Goal: Task Accomplishment & Management: Manage account settings

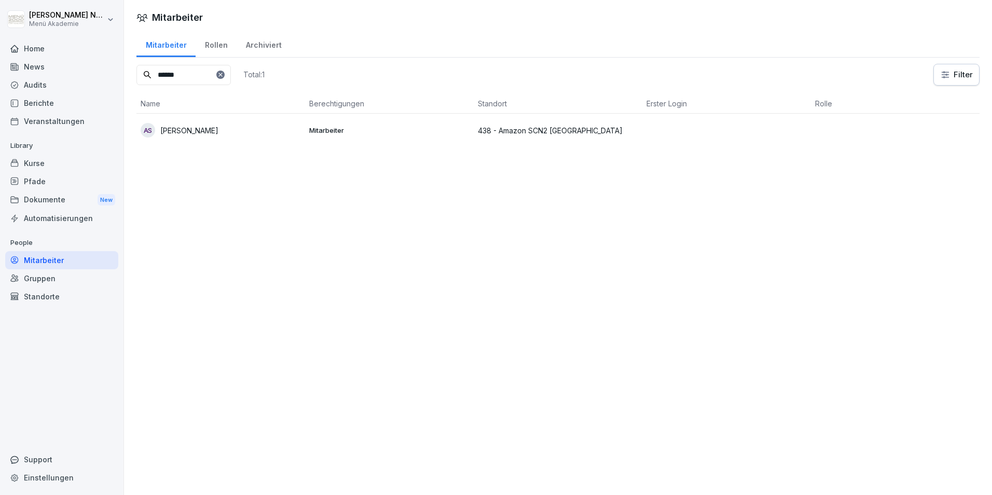
drag, startPoint x: 194, startPoint y: 78, endPoint x: 81, endPoint y: 85, distance: 113.3
click at [81, 85] on div "[PERSON_NAME] Menü Akademie Home News Audits Berichte Veranstaltungen Library K…" at bounding box center [496, 247] width 992 height 495
click at [217, 135] on p "[PERSON_NAME] [PERSON_NAME] Dos [PERSON_NAME]" at bounding box center [230, 131] width 141 height 22
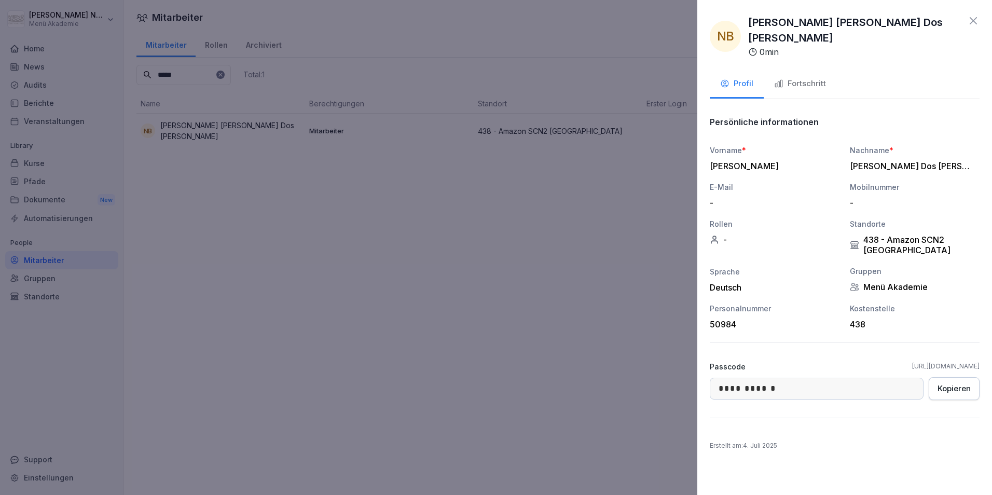
click at [808, 78] on div "Fortschritt" at bounding box center [800, 84] width 52 height 12
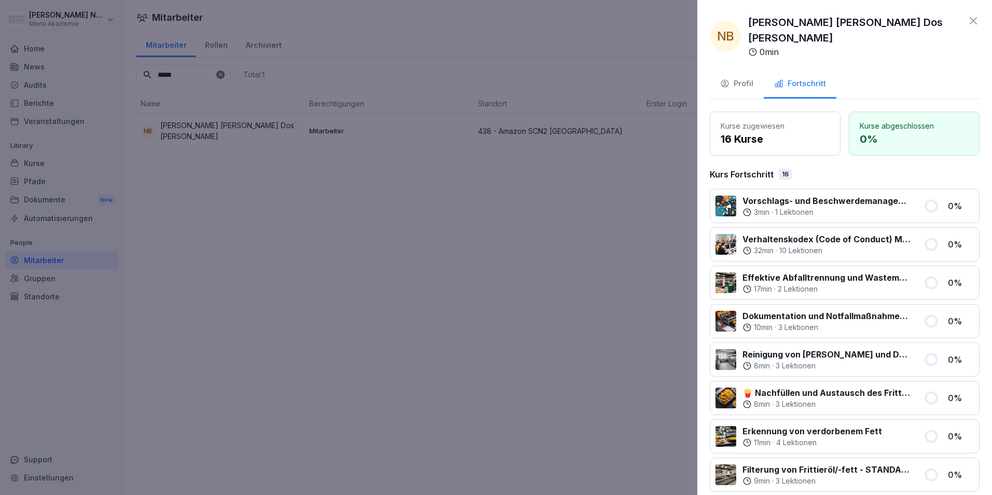
click at [971, 20] on icon at bounding box center [973, 21] width 12 height 12
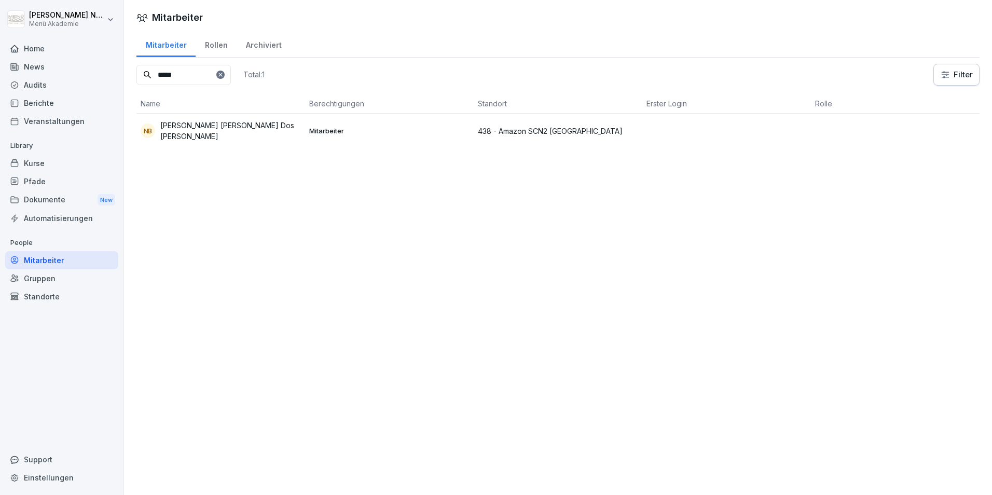
drag, startPoint x: 189, startPoint y: 78, endPoint x: 125, endPoint y: 82, distance: 64.0
click at [125, 82] on div "Mitarbeiter Rollen Archiviert ***** Total: 1 Filter Name Berechtigungen Standor…" at bounding box center [558, 94] width 868 height 126
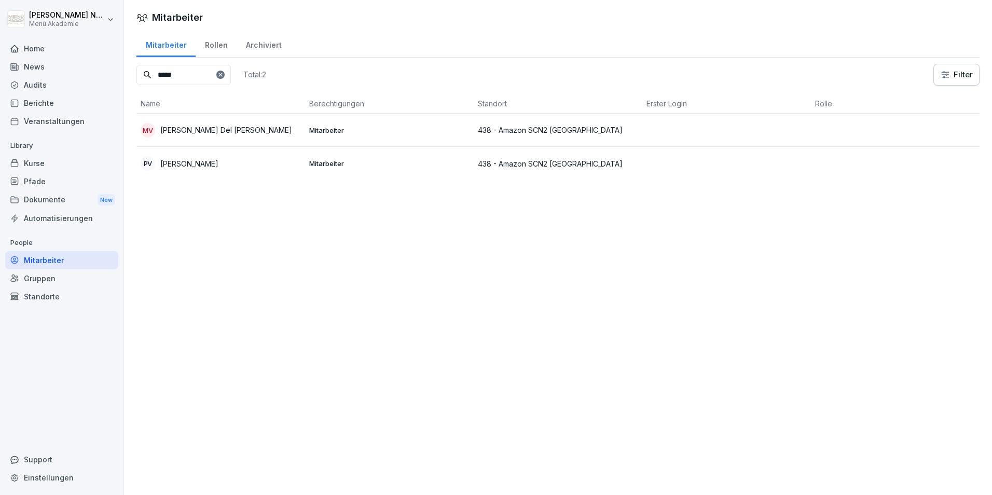
click at [205, 162] on div "PV [PERSON_NAME]" at bounding box center [221, 163] width 160 height 15
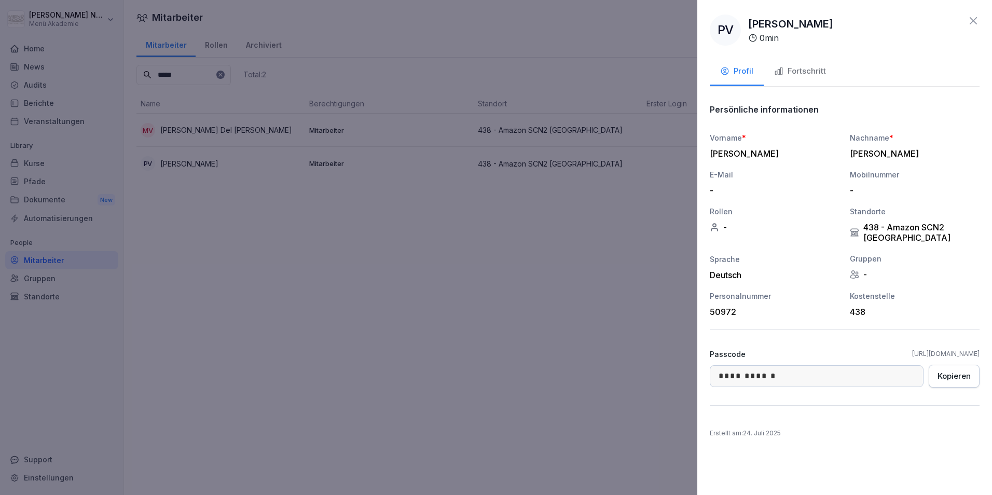
click at [814, 78] on button "Fortschritt" at bounding box center [800, 72] width 73 height 28
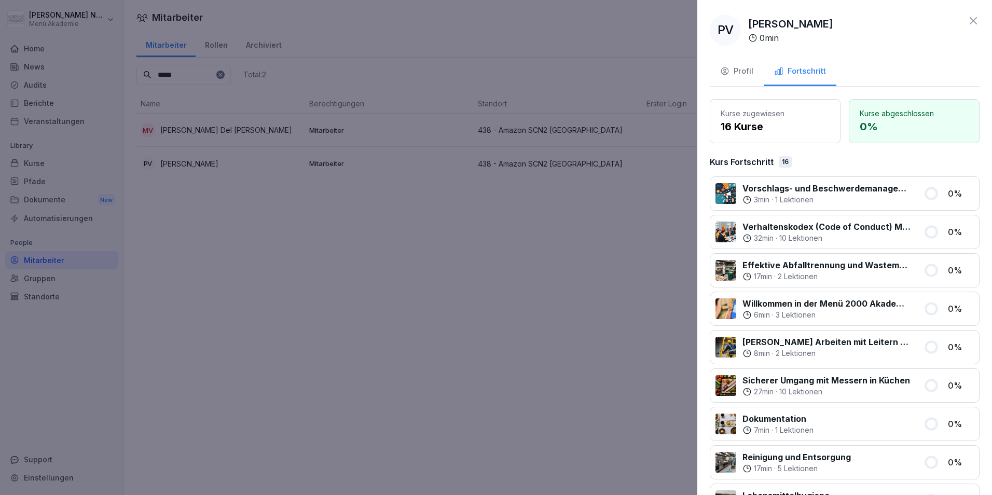
click at [967, 18] on icon at bounding box center [973, 21] width 12 height 12
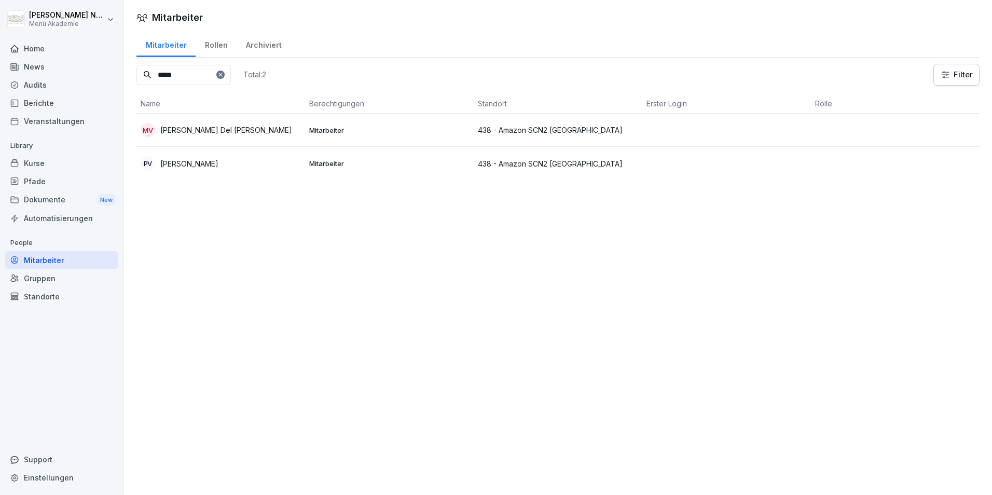
drag, startPoint x: 185, startPoint y: 84, endPoint x: 105, endPoint y: 88, distance: 80.0
click at [107, 88] on div "[PERSON_NAME] Menü Akademie Home News Audits Berichte Veranstaltungen Library K…" at bounding box center [496, 247] width 992 height 495
type input "********"
click at [190, 132] on p "[PERSON_NAME]" at bounding box center [189, 130] width 58 height 11
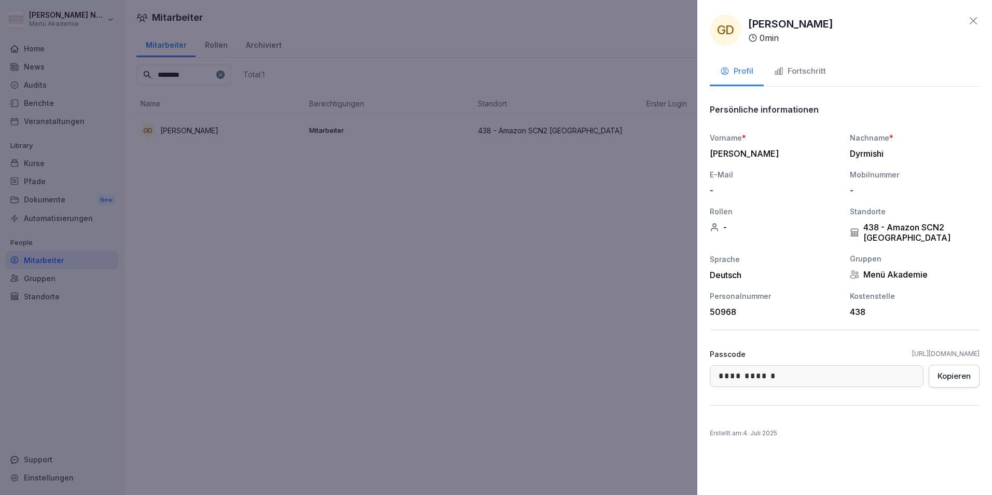
click at [819, 78] on button "Fortschritt" at bounding box center [800, 72] width 73 height 28
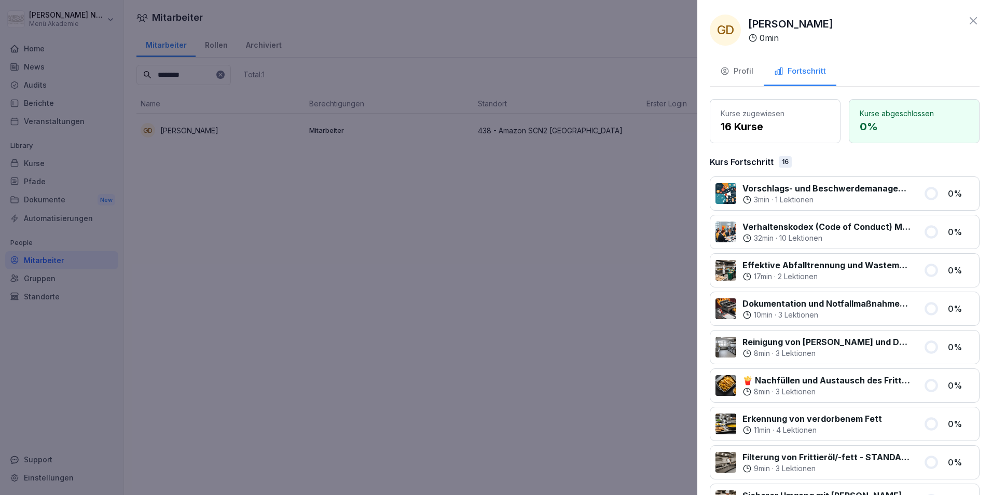
click at [967, 25] on icon at bounding box center [973, 21] width 12 height 12
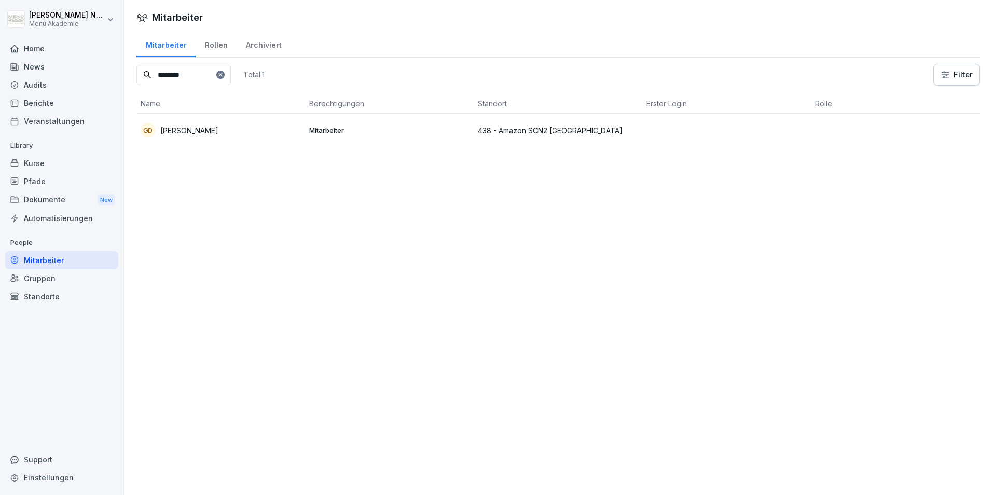
click at [231, 80] on input "********" at bounding box center [183, 75] width 94 height 20
click at [224, 73] on icon at bounding box center [220, 75] width 6 height 6
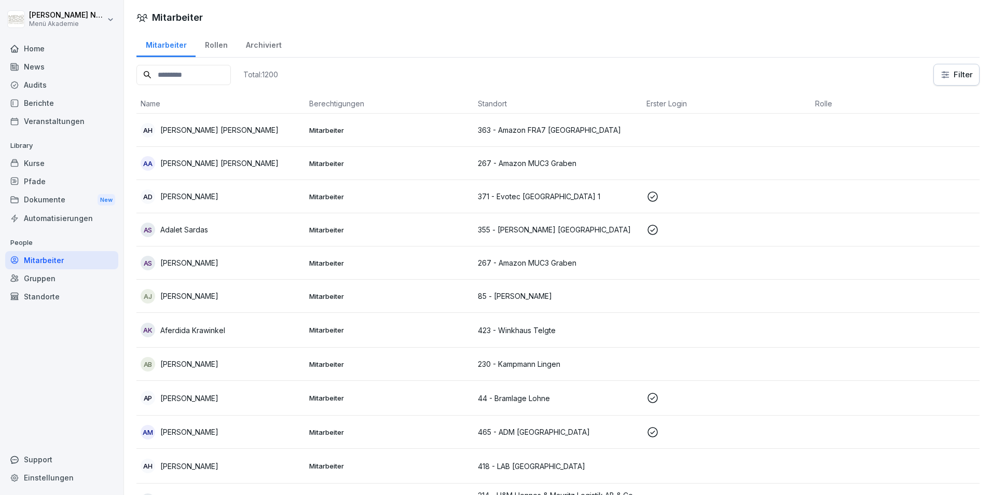
click at [231, 76] on input at bounding box center [183, 75] width 94 height 20
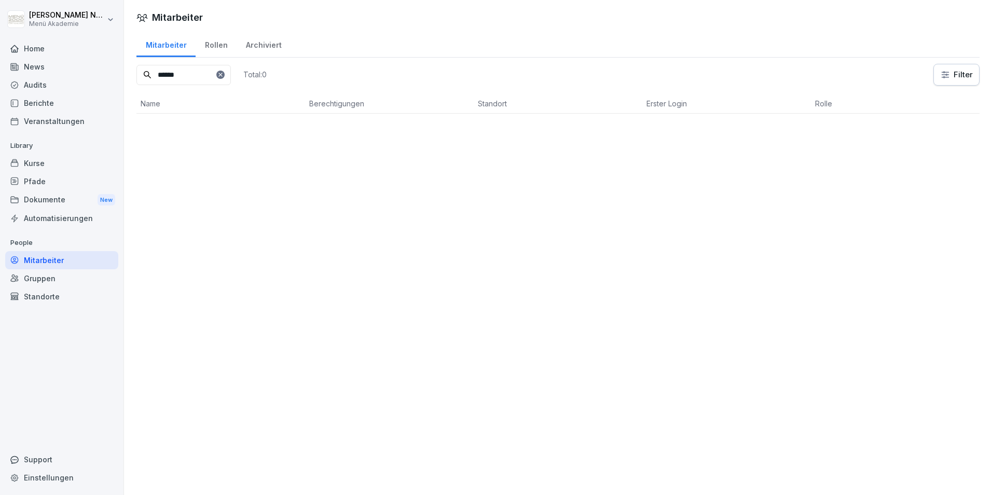
type input "******"
click at [194, 79] on input "******" at bounding box center [183, 75] width 94 height 20
click at [225, 77] on div at bounding box center [220, 75] width 8 height 8
click at [178, 72] on input at bounding box center [183, 75] width 94 height 20
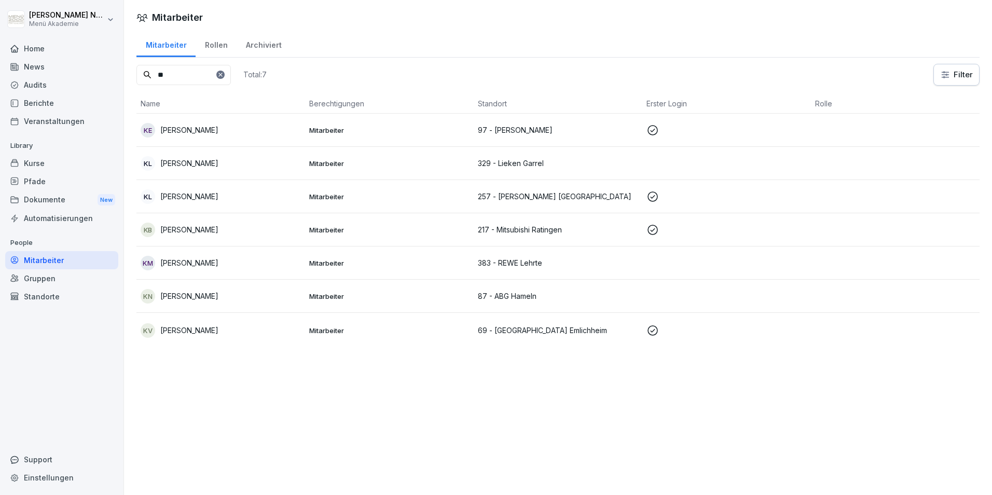
type input "*"
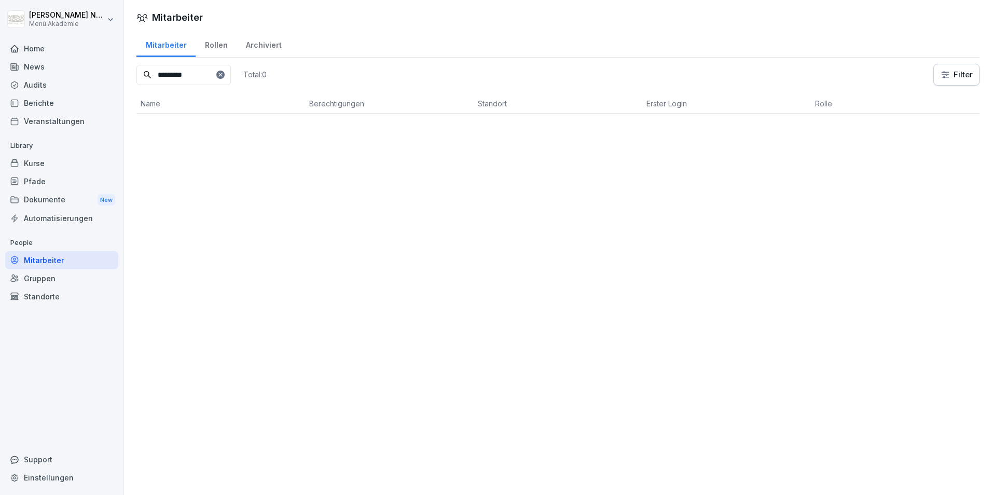
drag, startPoint x: 194, startPoint y: 72, endPoint x: 73, endPoint y: 75, distance: 120.4
click at [73, 75] on div "[PERSON_NAME] Menü Akademie Home News Audits Berichte Veranstaltungen Library K…" at bounding box center [496, 247] width 992 height 495
click at [190, 126] on p "[PERSON_NAME]" at bounding box center [189, 130] width 58 height 11
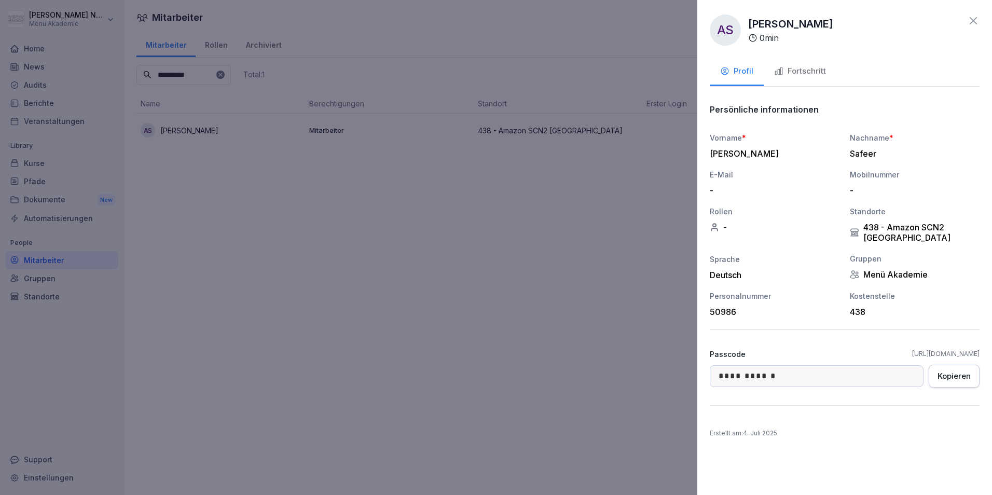
click at [809, 72] on div "Fortschritt" at bounding box center [800, 71] width 52 height 12
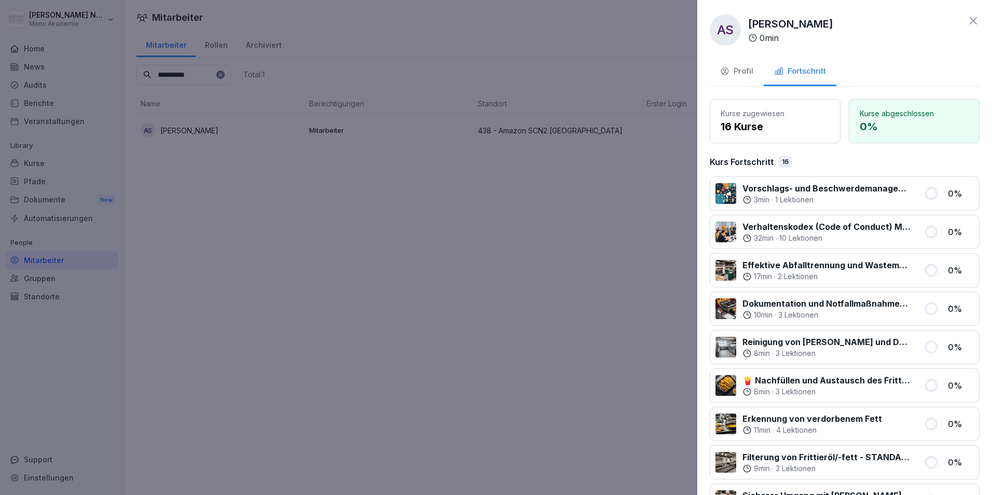
click at [967, 18] on icon at bounding box center [973, 21] width 12 height 12
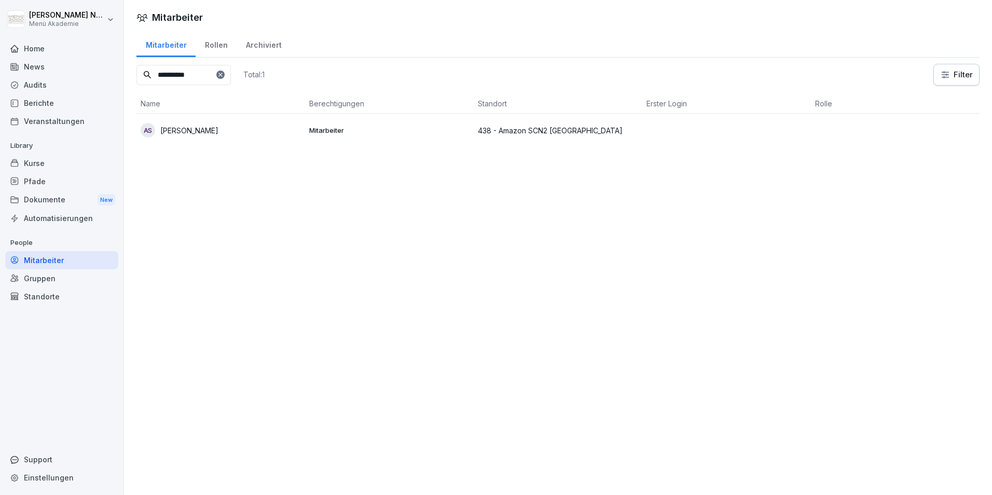
drag, startPoint x: 152, startPoint y: 81, endPoint x: 64, endPoint y: 86, distance: 87.3
click at [64, 86] on div "**********" at bounding box center [496, 247] width 992 height 495
drag, startPoint x: 194, startPoint y: 73, endPoint x: 39, endPoint y: 73, distance: 154.6
click at [39, 73] on div "[PERSON_NAME] Menü Akademie Home News Audits Berichte Veranstaltungen Library K…" at bounding box center [496, 247] width 992 height 495
type input "******"
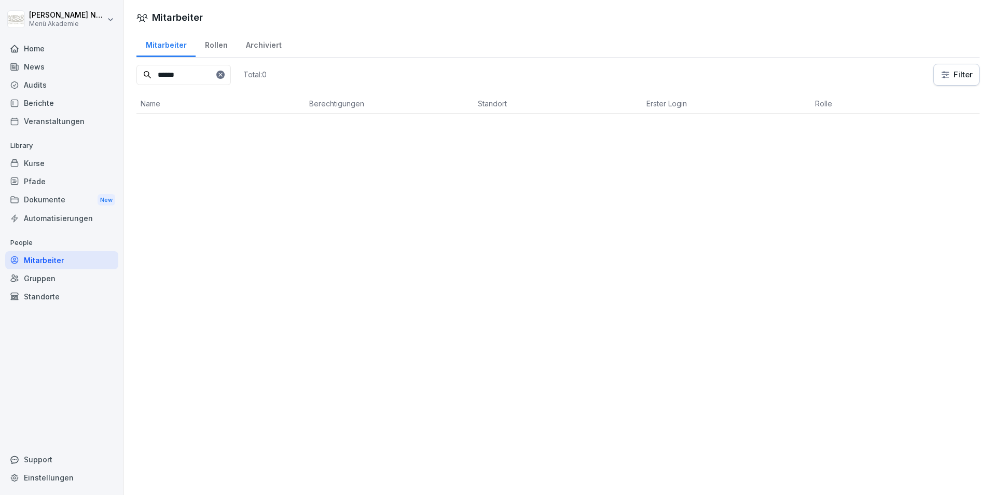
click at [231, 75] on input "******" at bounding box center [183, 75] width 94 height 20
click at [224, 75] on icon at bounding box center [220, 75] width 6 height 6
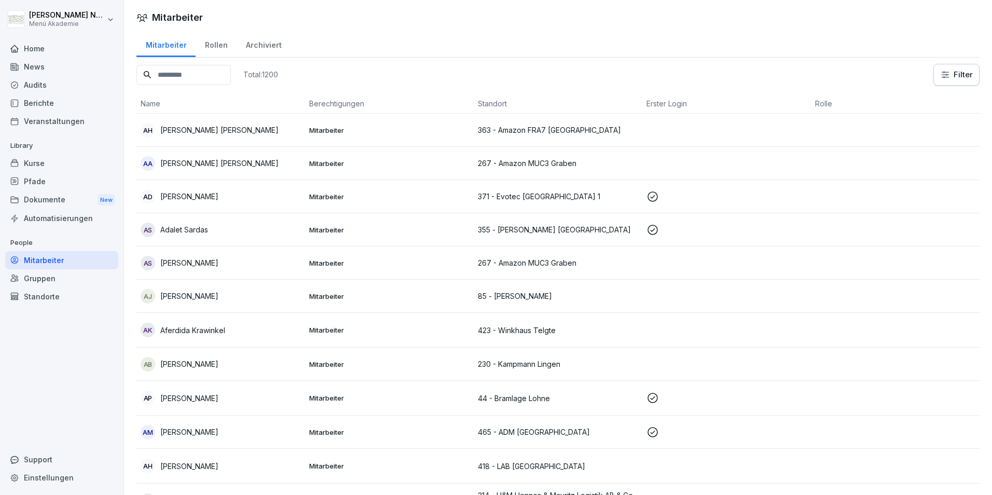
click at [205, 73] on input at bounding box center [183, 75] width 94 height 20
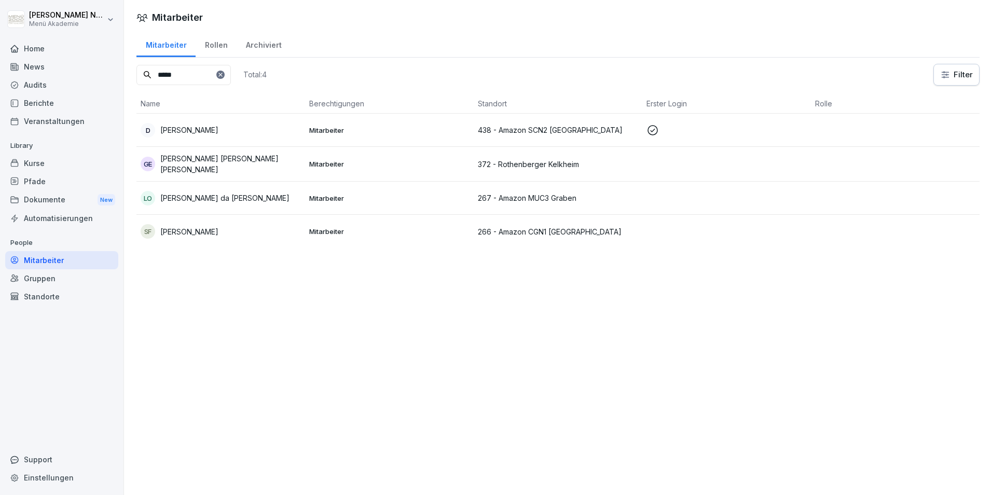
click at [219, 130] on div "D [PERSON_NAME]" at bounding box center [221, 130] width 160 height 15
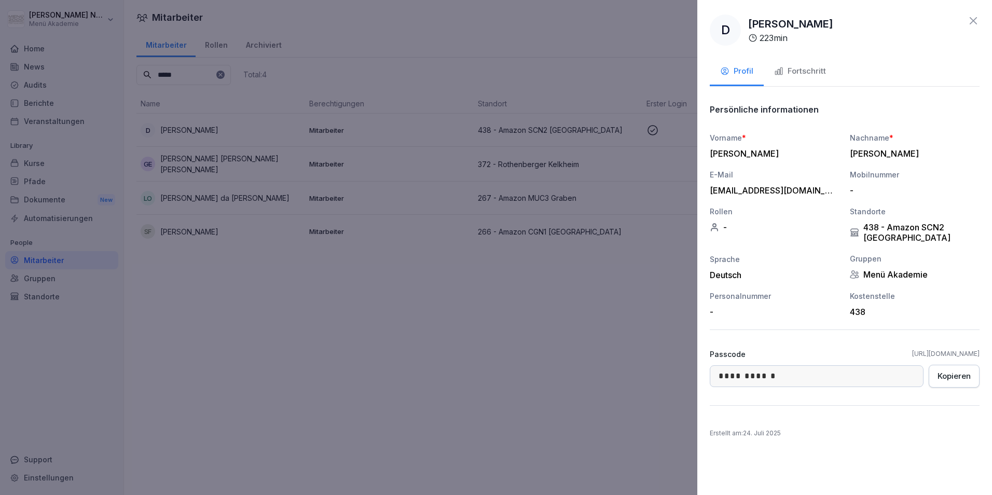
click at [813, 72] on div "Fortschritt" at bounding box center [800, 71] width 52 height 12
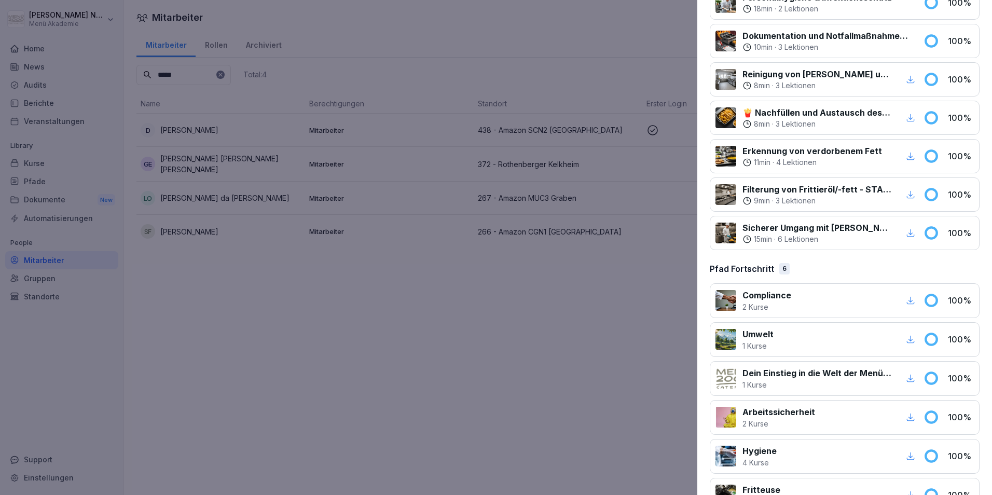
scroll to position [569, 0]
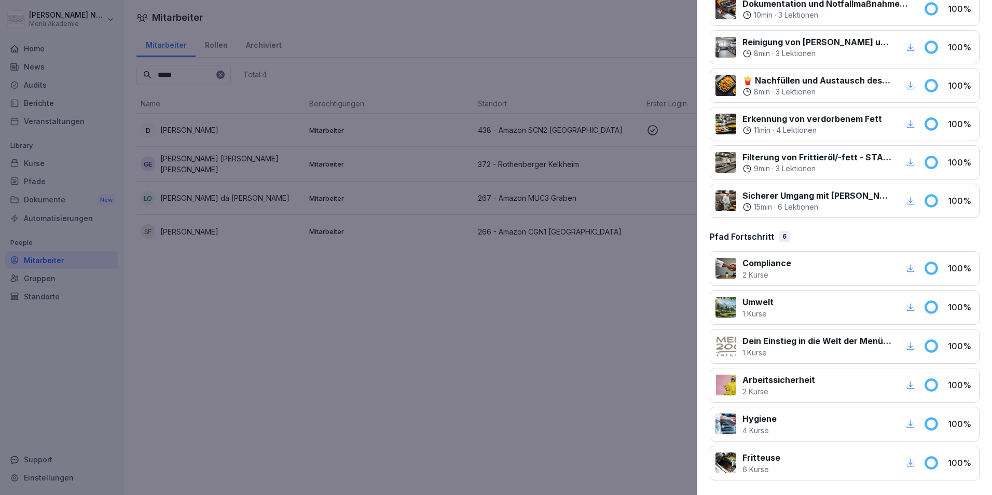
click at [907, 388] on icon "button" at bounding box center [911, 385] width 8 height 8
drag, startPoint x: 658, startPoint y: 247, endPoint x: 651, endPoint y: 249, distance: 6.9
click at [649, 249] on div at bounding box center [496, 247] width 992 height 495
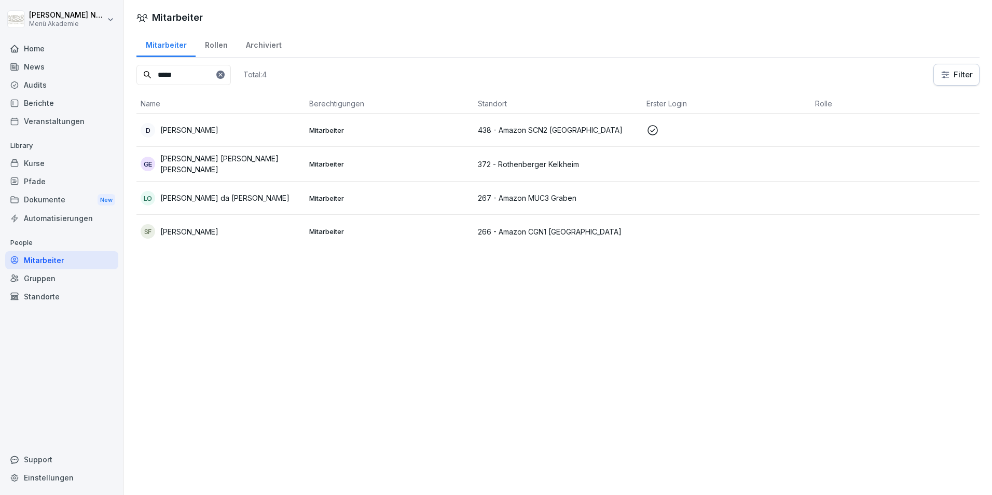
click at [210, 131] on div "D [PERSON_NAME]" at bounding box center [221, 130] width 160 height 15
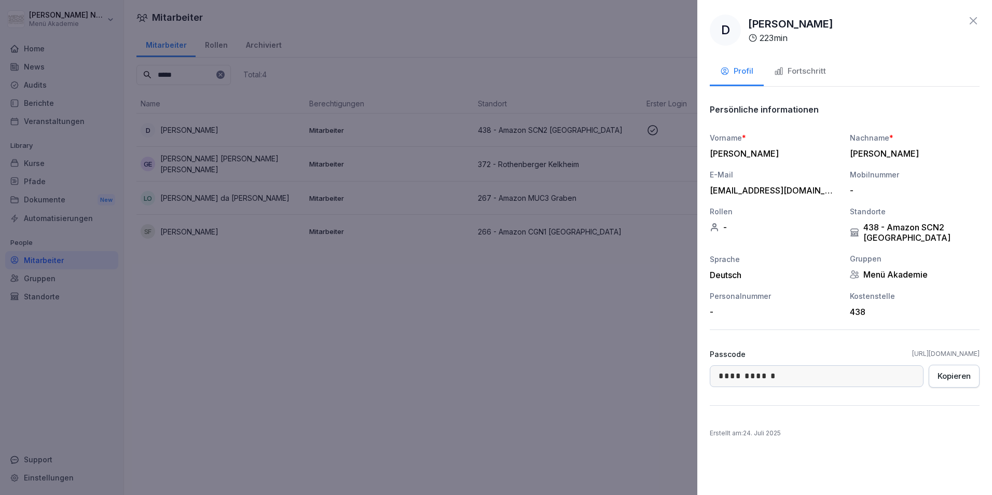
click at [793, 72] on div "Fortschritt" at bounding box center [800, 71] width 52 height 12
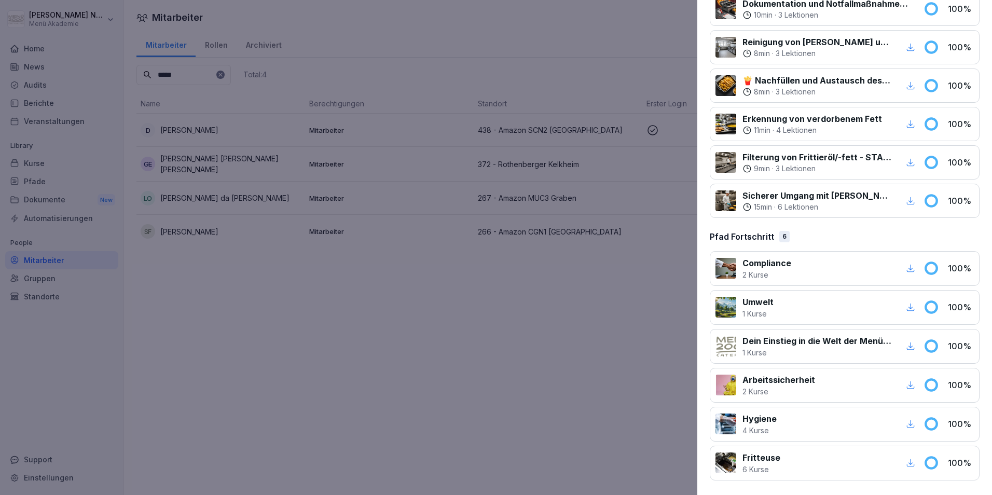
click at [907, 424] on icon "button" at bounding box center [911, 424] width 8 height 8
click at [906, 385] on icon "button" at bounding box center [910, 384] width 9 height 9
click at [658, 428] on div at bounding box center [496, 247] width 992 height 495
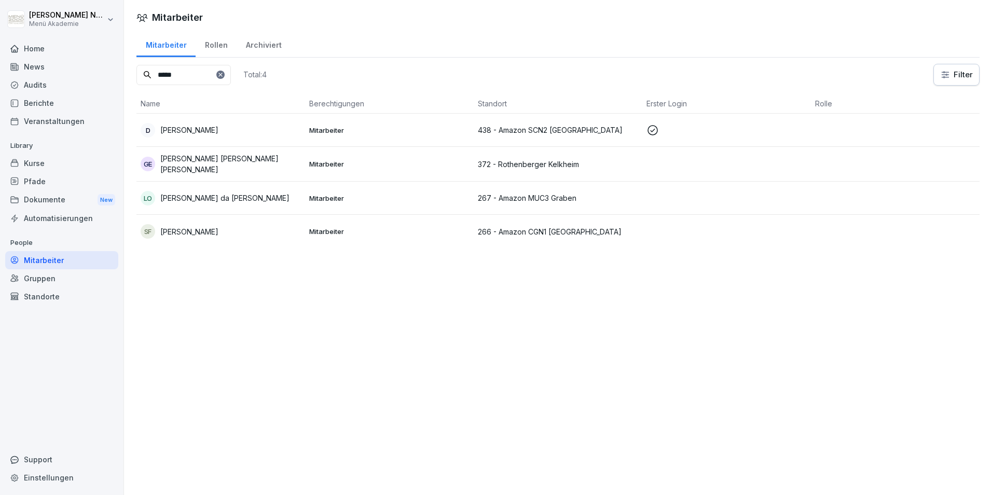
drag, startPoint x: 183, startPoint y: 77, endPoint x: 113, endPoint y: 76, distance: 70.0
click at [113, 78] on div "[PERSON_NAME] Menü Akademie Home News Audits Berichte Veranstaltungen Library K…" at bounding box center [496, 247] width 992 height 495
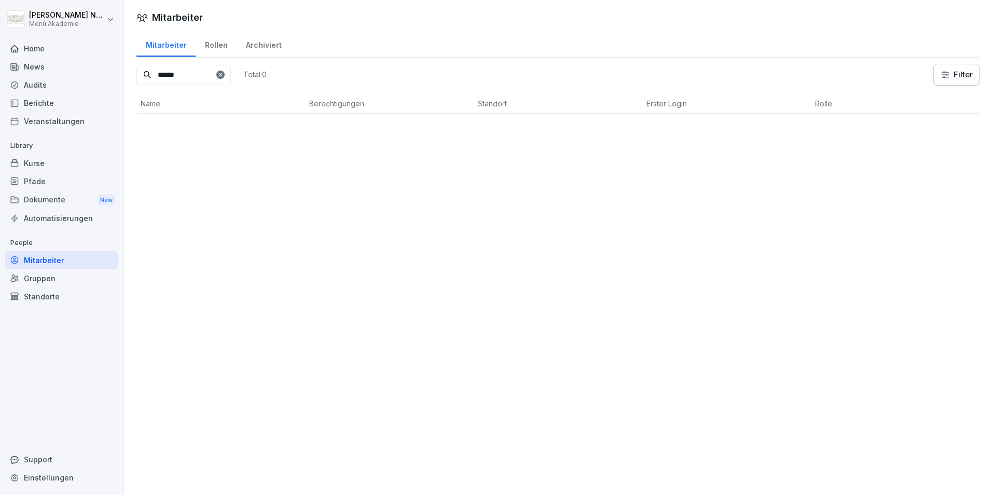
drag, startPoint x: 206, startPoint y: 76, endPoint x: 62, endPoint y: 79, distance: 144.3
click at [62, 79] on div "[PERSON_NAME] Menü Akademie Home News Audits Berichte Veranstaltungen Library K…" at bounding box center [496, 247] width 992 height 495
drag, startPoint x: 215, startPoint y: 77, endPoint x: 64, endPoint y: 77, distance: 150.5
click at [64, 77] on div "[PERSON_NAME] Menü Akademie Home News Audits Berichte Veranstaltungen Library K…" at bounding box center [496, 247] width 992 height 495
type input "****"
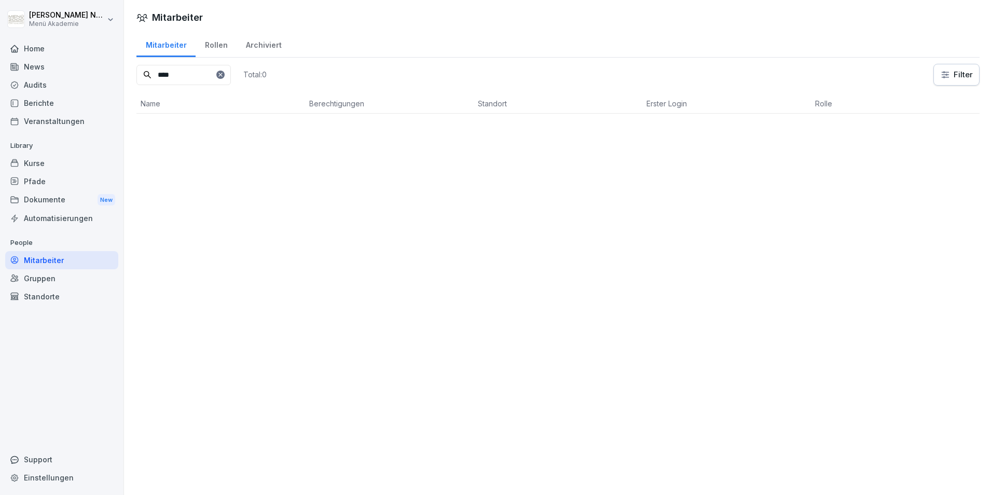
drag, startPoint x: 192, startPoint y: 73, endPoint x: 128, endPoint y: 76, distance: 64.9
click at [128, 76] on div "Mitarbeiter Rollen Archiviert **** Total: 0 Filter Name Berechtigungen Standort…" at bounding box center [558, 76] width 868 height 91
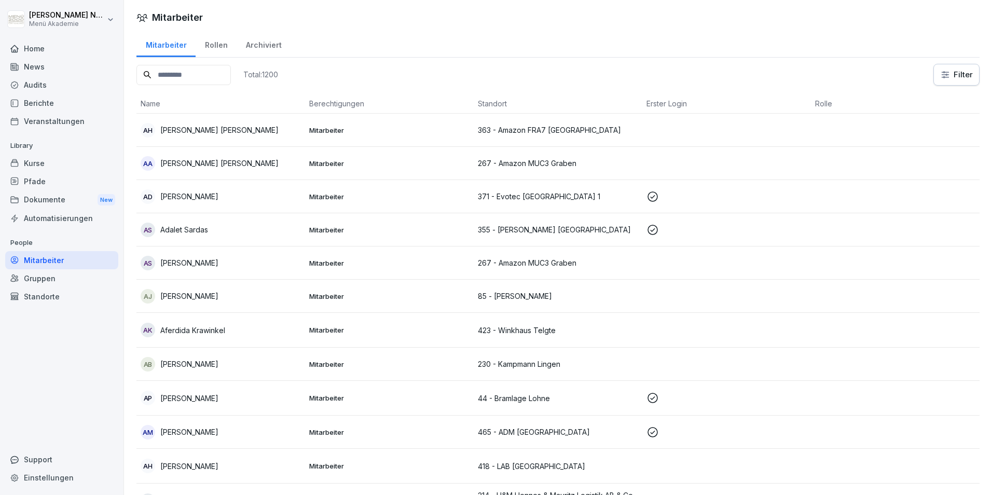
click at [174, 74] on input at bounding box center [183, 75] width 94 height 20
click at [167, 80] on input at bounding box center [183, 75] width 94 height 20
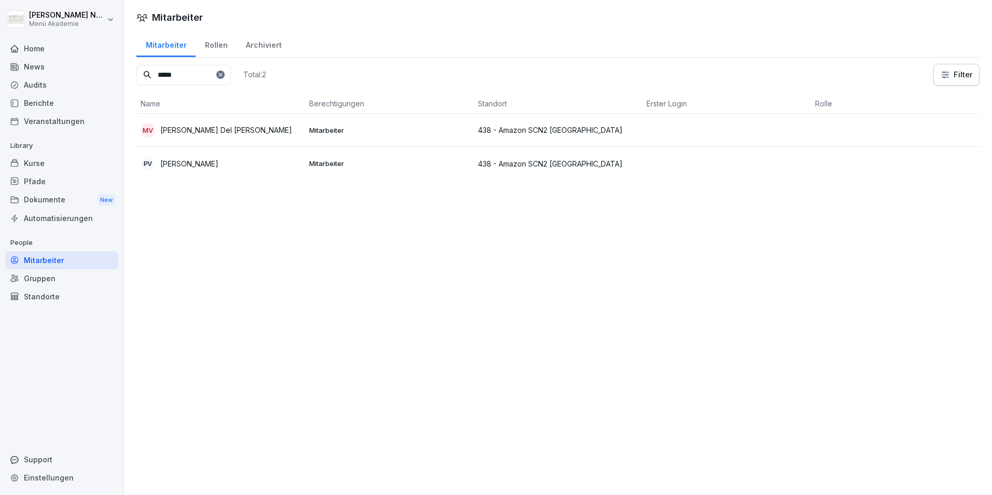
drag, startPoint x: 187, startPoint y: 75, endPoint x: 109, endPoint y: 76, distance: 78.3
click at [109, 76] on div "[PERSON_NAME] Menü Akademie Home News Audits Berichte Veranstaltungen Library K…" at bounding box center [496, 247] width 992 height 495
drag, startPoint x: 194, startPoint y: 75, endPoint x: 117, endPoint y: 69, distance: 77.5
click at [117, 70] on div "[PERSON_NAME] Menü Akademie Home News Audits Berichte Veranstaltungen Library K…" at bounding box center [496, 247] width 992 height 495
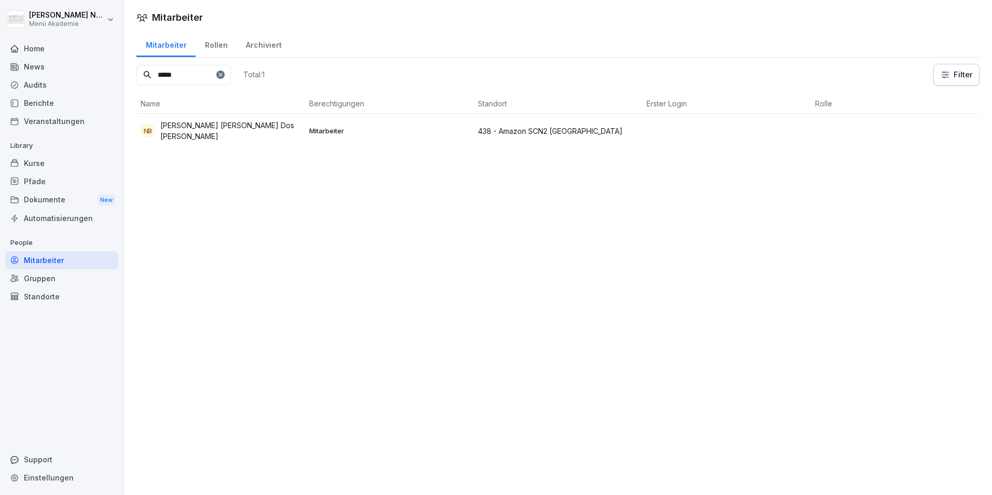
drag, startPoint x: 206, startPoint y: 68, endPoint x: 79, endPoint y: 78, distance: 127.5
click at [83, 79] on div "[PERSON_NAME] Menü Akademie Home News Audits Berichte Veranstaltungen Library K…" at bounding box center [496, 247] width 992 height 495
drag, startPoint x: 201, startPoint y: 76, endPoint x: 107, endPoint y: 70, distance: 94.6
click at [107, 70] on div "[PERSON_NAME] Menü Akademie Home News Audits Berichte Veranstaltungen Library K…" at bounding box center [496, 247] width 992 height 495
drag, startPoint x: 201, startPoint y: 74, endPoint x: 118, endPoint y: 67, distance: 82.8
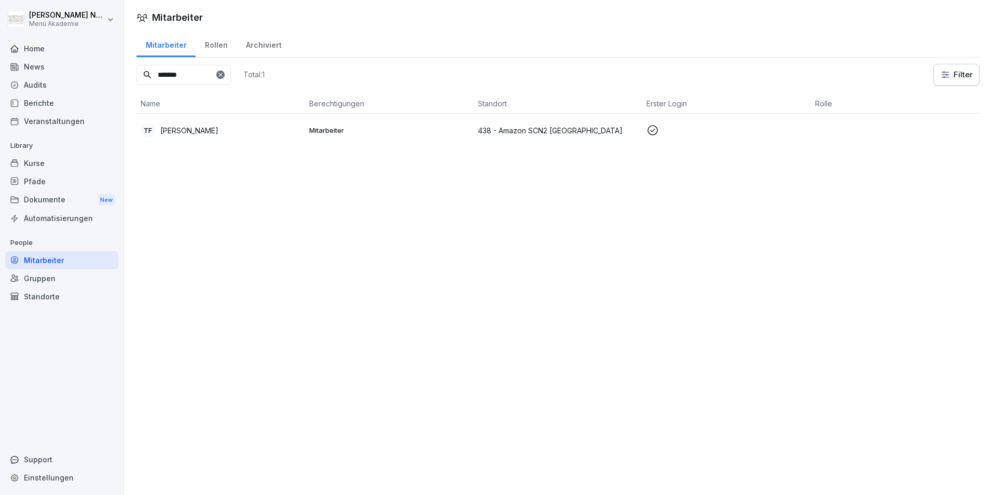
click at [125, 65] on div "Mitarbeiter Rollen Archiviert ******* Total: 1 Filter Name Berechtigungen Stand…" at bounding box center [558, 93] width 868 height 125
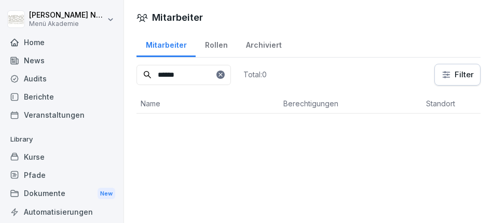
click at [487, 219] on div "Mitarbeiter Mitarbeiter Rollen Archiviert ****** Total: 0 Filter Name Berechtig…" at bounding box center [308, 111] width 369 height 223
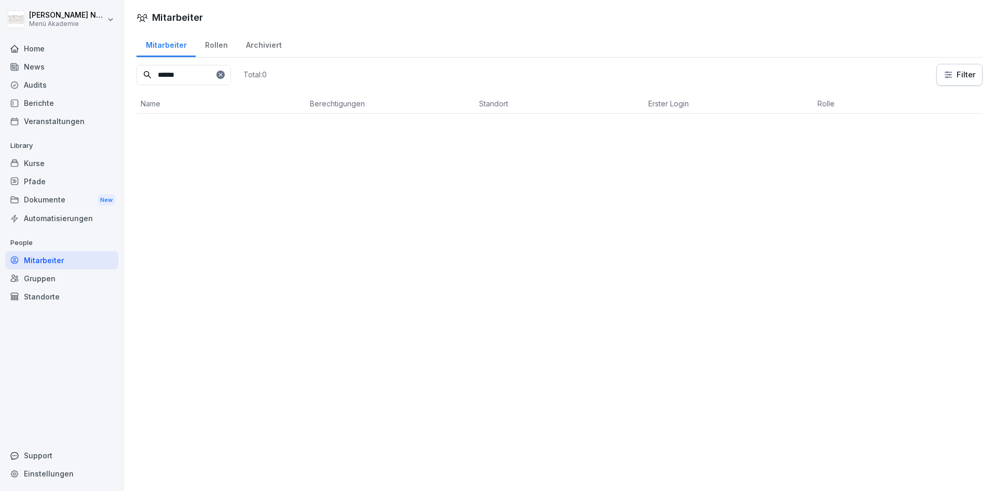
drag, startPoint x: 191, startPoint y: 76, endPoint x: 89, endPoint y: 81, distance: 102.3
click at [89, 81] on div "[PERSON_NAME] Menü Akademie Home News Audits Berichte Veranstaltungen Library K…" at bounding box center [497, 245] width 995 height 491
drag, startPoint x: 205, startPoint y: 73, endPoint x: 26, endPoint y: 87, distance: 179.5
click at [26, 87] on div "[PERSON_NAME] Menü Akademie Home News Audits Berichte Veranstaltungen Library K…" at bounding box center [497, 245] width 995 height 491
drag, startPoint x: 199, startPoint y: 75, endPoint x: 67, endPoint y: 71, distance: 131.9
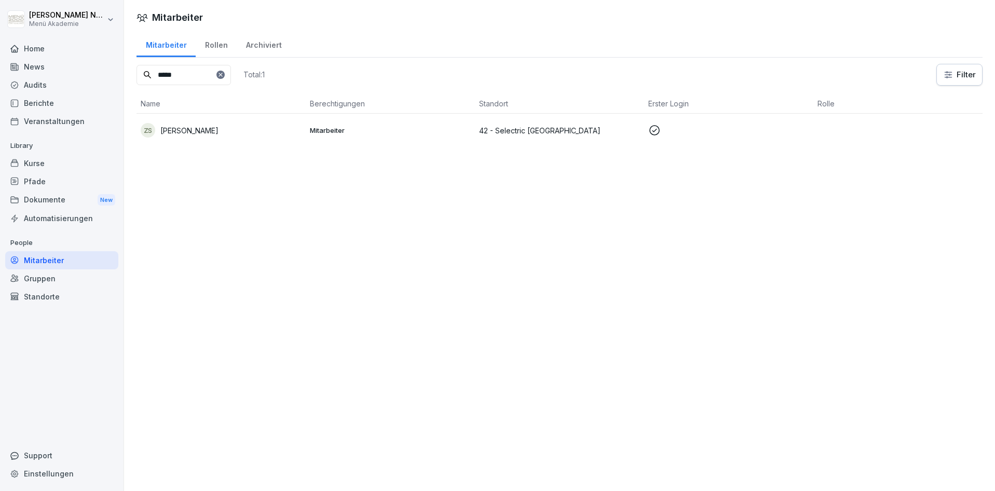
click at [67, 71] on div "[PERSON_NAME] Menü Akademie Home News Audits Berichte Veranstaltungen Library K…" at bounding box center [497, 245] width 995 height 491
click at [190, 130] on p "[PERSON_NAME]" at bounding box center [189, 130] width 58 height 11
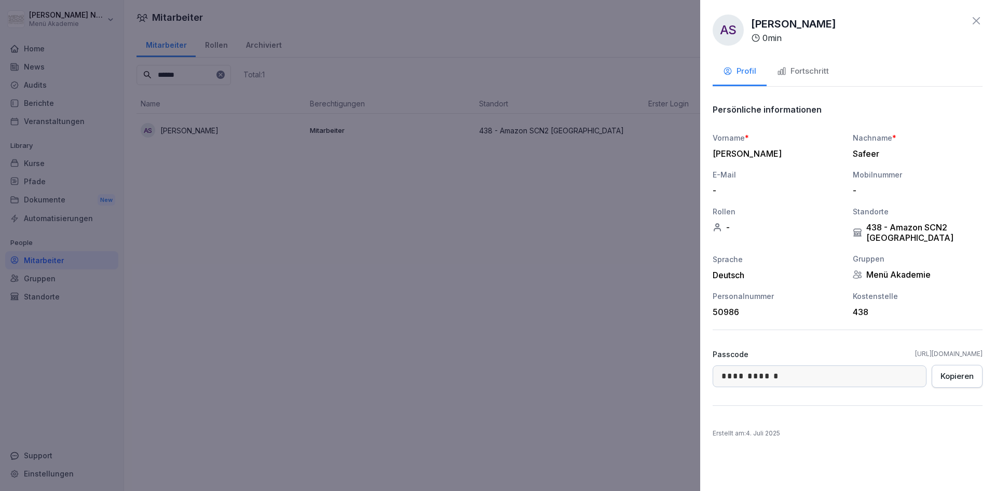
click at [821, 63] on button "Fortschritt" at bounding box center [802, 72] width 73 height 28
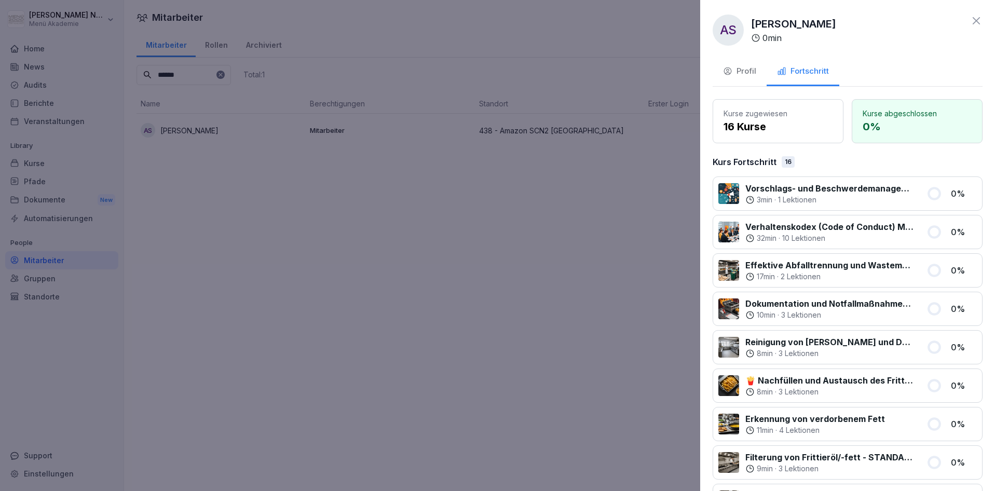
click at [970, 17] on icon at bounding box center [976, 21] width 12 height 12
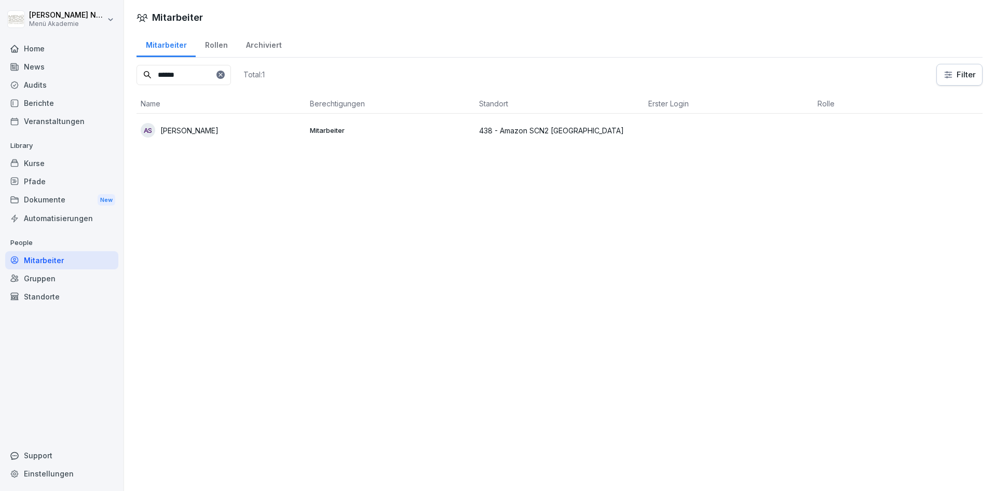
drag, startPoint x: 195, startPoint y: 76, endPoint x: 62, endPoint y: 85, distance: 133.6
click at [62, 85] on div "[PERSON_NAME] Menü Akademie Home News Audits Berichte Veranstaltungen Library K…" at bounding box center [497, 245] width 995 height 491
click at [186, 69] on input "*****" at bounding box center [183, 75] width 94 height 20
drag, startPoint x: 160, startPoint y: 81, endPoint x: 72, endPoint y: 82, distance: 87.7
click at [74, 83] on div "[PERSON_NAME] Menü Akademie Home News Audits Berichte Veranstaltungen Library K…" at bounding box center [497, 245] width 995 height 491
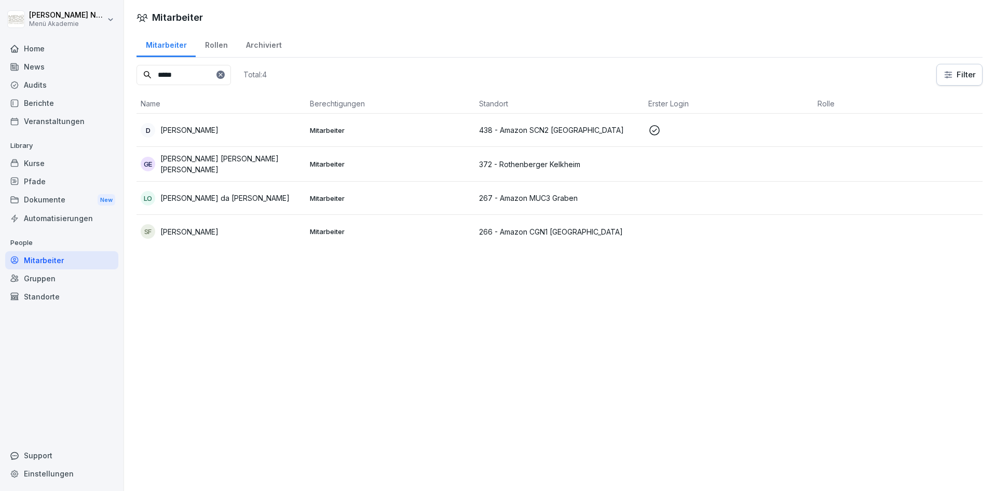
drag, startPoint x: 182, startPoint y: 71, endPoint x: 96, endPoint y: 76, distance: 86.3
click at [96, 76] on div "[PERSON_NAME] Menü Akademie Home News Audits Berichte Veranstaltungen Library K…" at bounding box center [497, 245] width 995 height 491
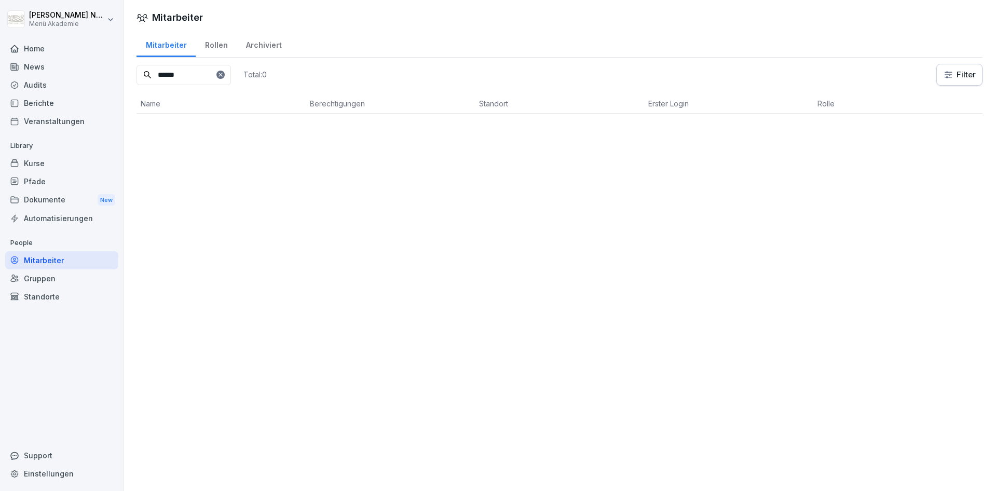
drag, startPoint x: 202, startPoint y: 70, endPoint x: 138, endPoint y: 77, distance: 64.7
click at [142, 79] on input "******" at bounding box center [183, 75] width 94 height 20
click at [196, 73] on input "******" at bounding box center [183, 75] width 94 height 20
drag, startPoint x: 196, startPoint y: 73, endPoint x: 63, endPoint y: 79, distance: 133.0
click at [63, 79] on div "[PERSON_NAME] Menü Akademie Home News Audits Berichte Veranstaltungen Library K…" at bounding box center [497, 245] width 995 height 491
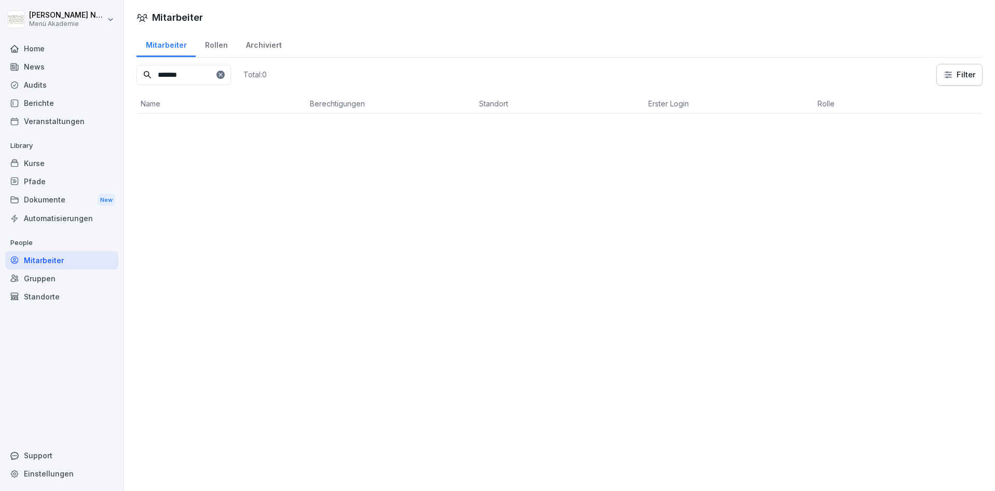
drag, startPoint x: 189, startPoint y: 78, endPoint x: 104, endPoint y: 78, distance: 84.6
click at [106, 78] on div "[PERSON_NAME] Menü Akademie Home News Audits Berichte Veranstaltungen Library K…" at bounding box center [497, 245] width 995 height 491
drag, startPoint x: 176, startPoint y: 75, endPoint x: 98, endPoint y: 74, distance: 78.3
drag, startPoint x: 98, startPoint y: 74, endPoint x: 196, endPoint y: 69, distance: 97.7
click at [194, 64] on div "***** Total: 0" at bounding box center [201, 75] width 130 height 22
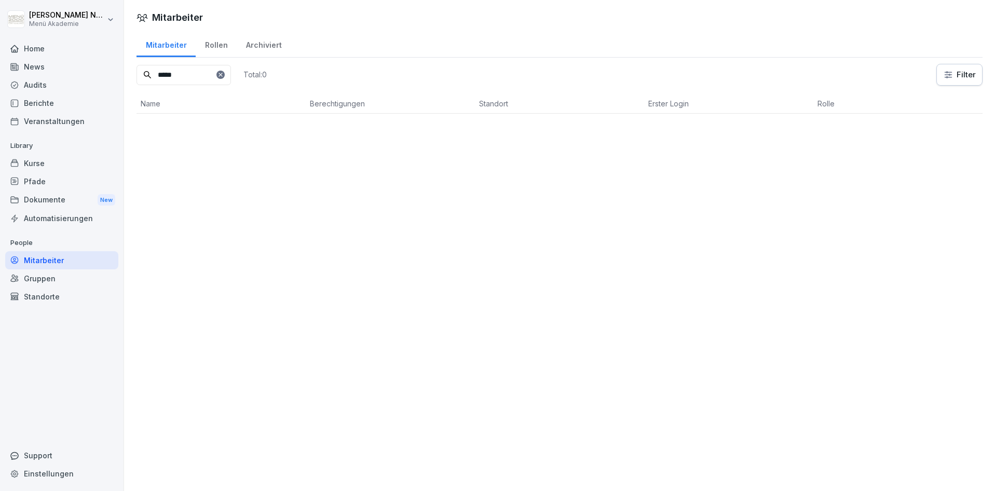
drag, startPoint x: 172, startPoint y: 77, endPoint x: 46, endPoint y: 75, distance: 126.6
click at [48, 75] on div "[PERSON_NAME] Menü Akademie Home News Audits Berichte Veranstaltungen Library K…" at bounding box center [497, 245] width 995 height 491
drag, startPoint x: 194, startPoint y: 70, endPoint x: 102, endPoint y: 79, distance: 91.7
click at [102, 79] on div "[PERSON_NAME] Menü Akademie Home News Audits Berichte Veranstaltungen Library K…" at bounding box center [497, 245] width 995 height 491
drag, startPoint x: 210, startPoint y: 80, endPoint x: 79, endPoint y: 86, distance: 131.4
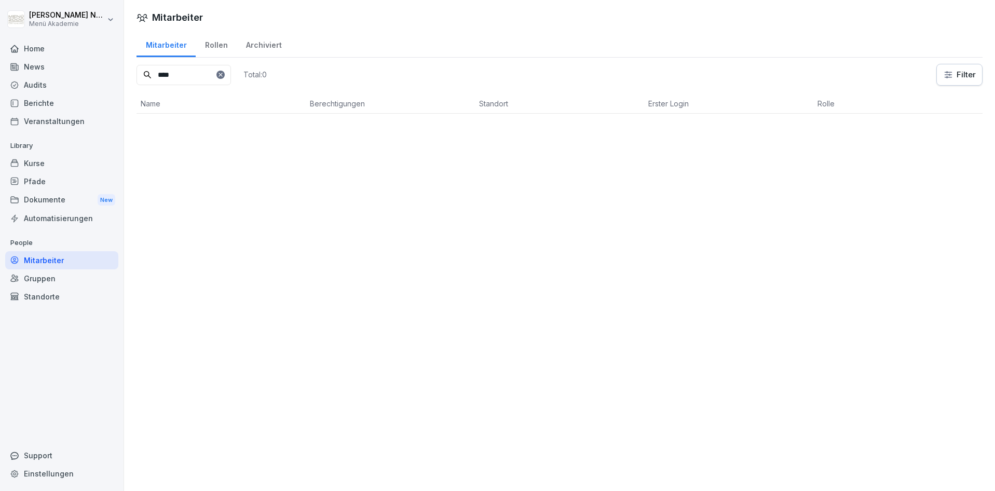
click at [79, 86] on div "[PERSON_NAME] Menü Akademie Home News Audits Berichte Veranstaltungen Library K…" at bounding box center [497, 245] width 995 height 491
type input "*****"
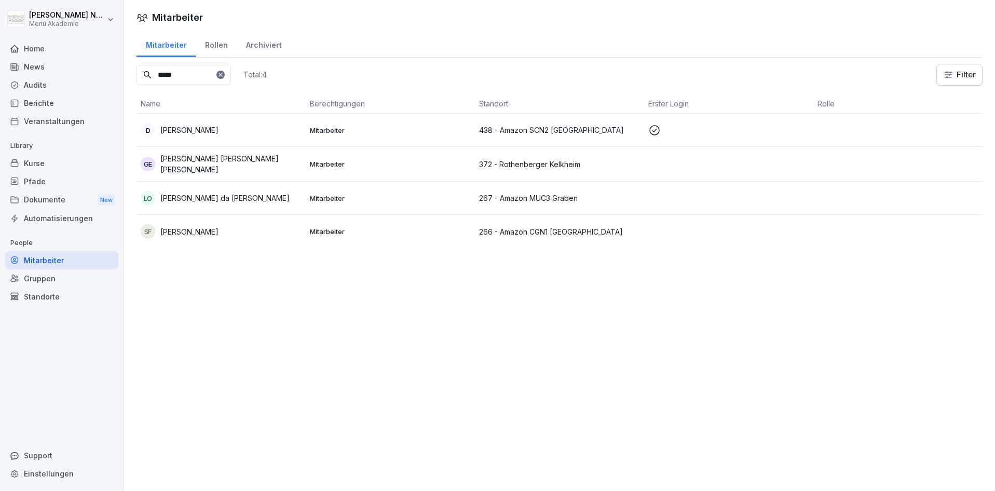
drag, startPoint x: 211, startPoint y: 77, endPoint x: 103, endPoint y: 78, distance: 108.4
click at [103, 78] on div "[PERSON_NAME] Menü Akademie Home News Audits Berichte Veranstaltungen Library K…" at bounding box center [497, 245] width 995 height 491
click at [509, 130] on p "438 - Amazon SCN2 [GEOGRAPHIC_DATA]" at bounding box center [559, 130] width 161 height 11
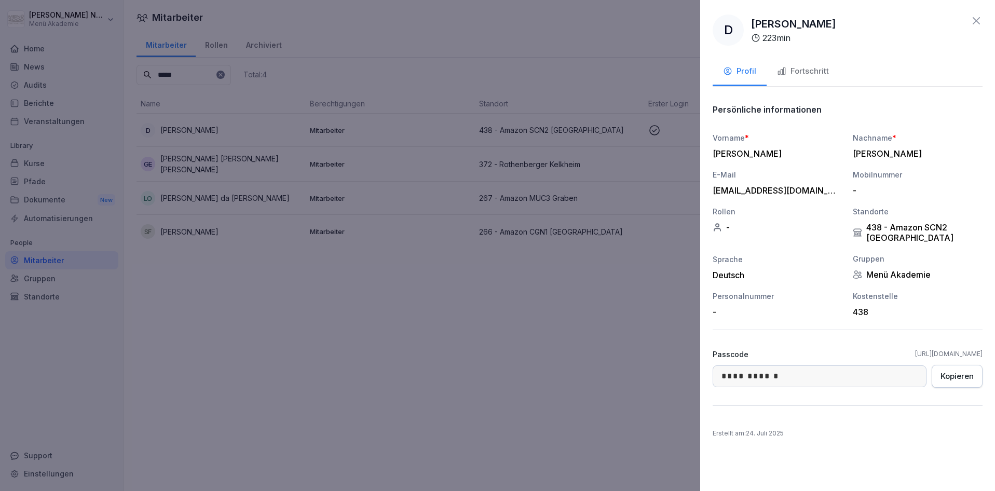
click at [902, 232] on div "438 - Amazon SCN2 [GEOGRAPHIC_DATA]" at bounding box center [917, 232] width 130 height 21
click at [976, 23] on icon at bounding box center [976, 21] width 12 height 12
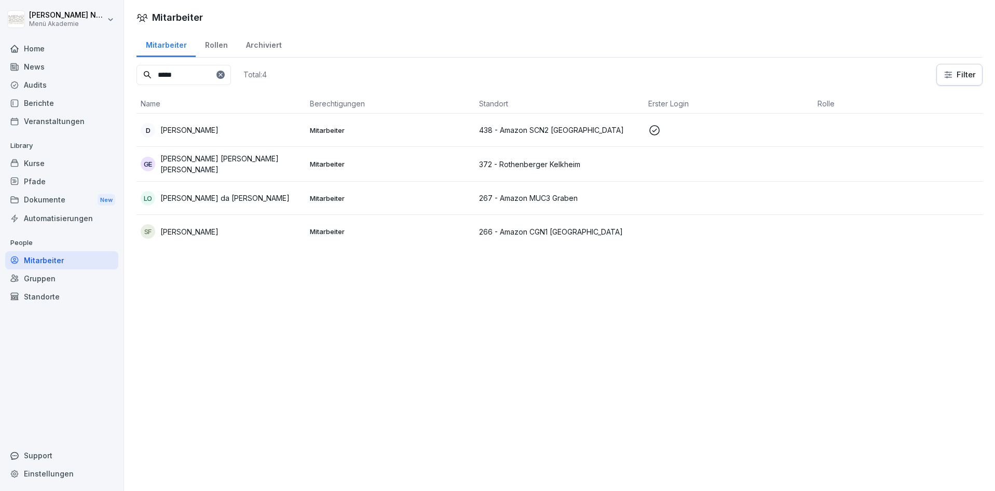
click at [225, 75] on div at bounding box center [220, 75] width 8 height 8
click at [201, 75] on input at bounding box center [183, 75] width 94 height 20
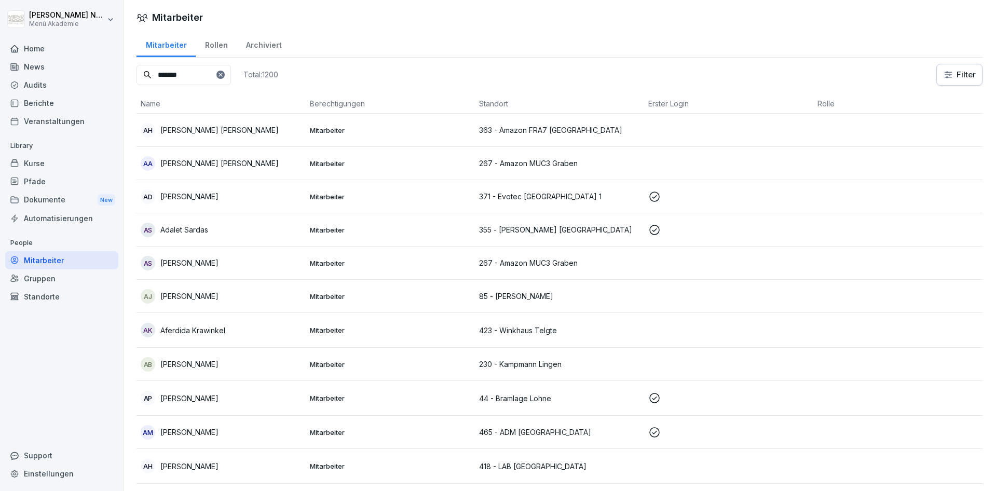
type input "*******"
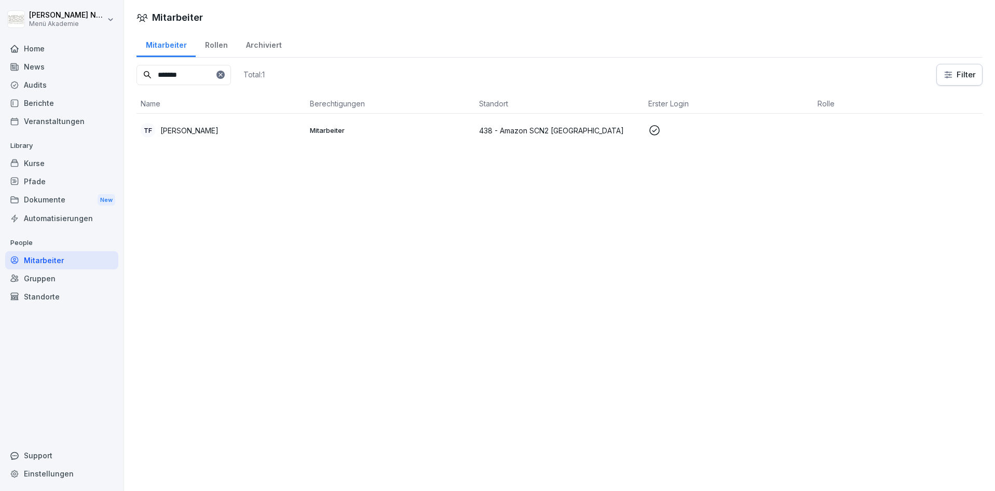
click at [31, 50] on div "Home" at bounding box center [61, 48] width 113 height 18
